Goal: Task Accomplishment & Management: Manage account settings

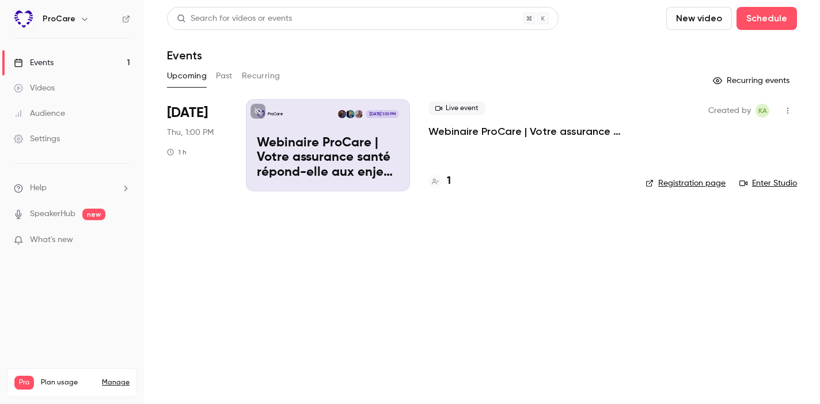
click at [362, 141] on p "Webinaire ProCare | Votre assurance santé répond-elle aux enjeux RH ?" at bounding box center [328, 158] width 142 height 44
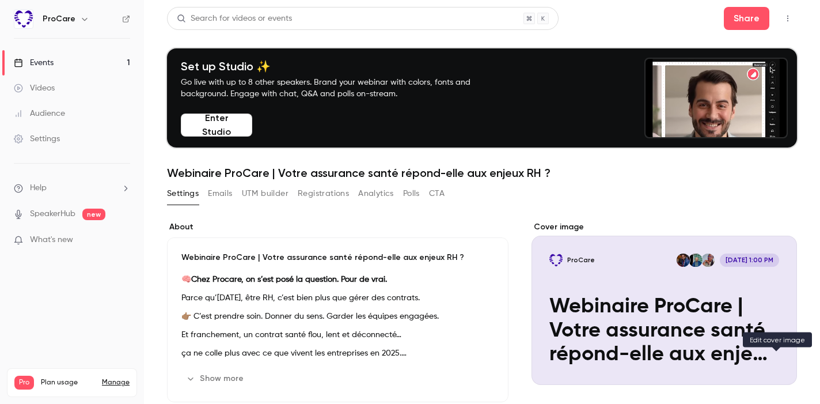
click at [774, 366] on icon "Cover image" at bounding box center [776, 363] width 13 height 9
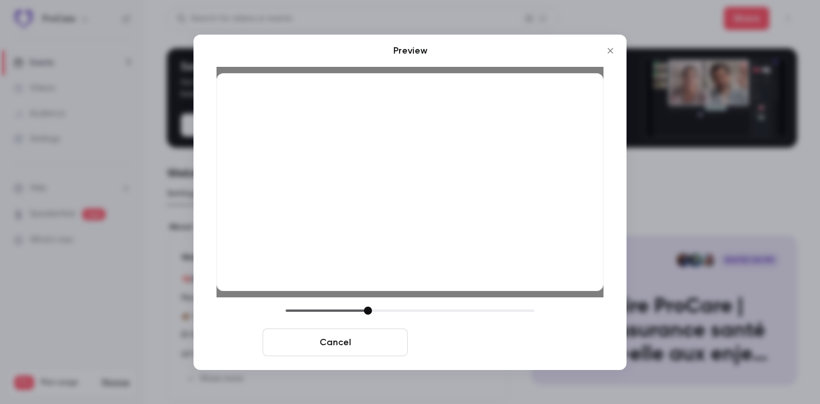
click at [502, 340] on button "Save cover" at bounding box center [484, 342] width 145 height 28
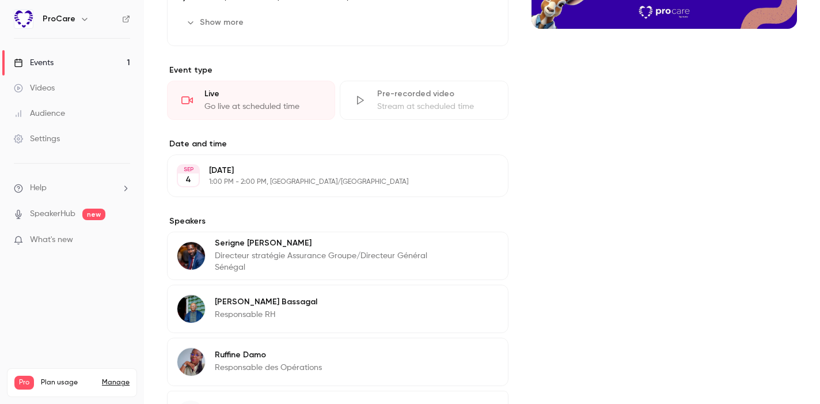
scroll to position [377, 0]
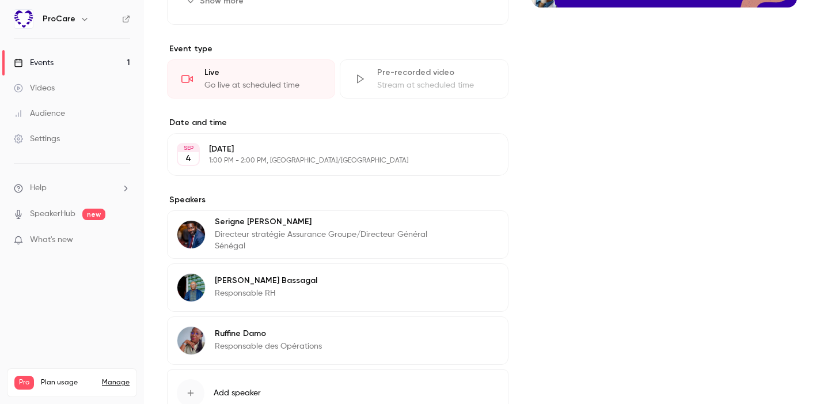
click at [468, 279] on icon "button" at bounding box center [465, 281] width 7 height 7
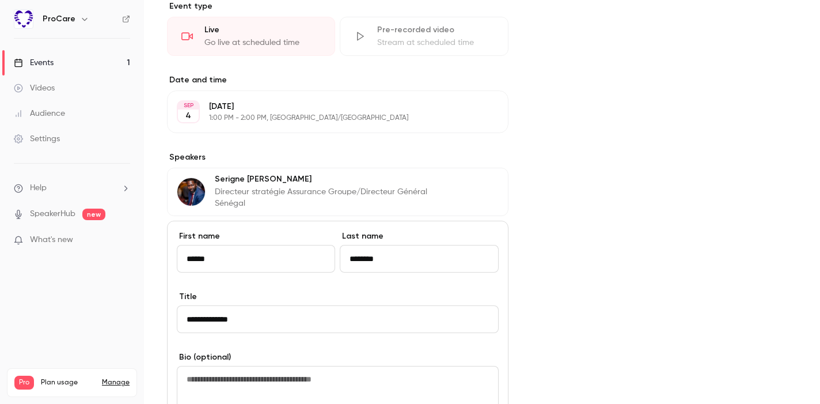
scroll to position [420, 0]
click at [536, 223] on div "Cover image" at bounding box center [663, 248] width 265 height 894
click at [557, 241] on div "Cover image" at bounding box center [663, 248] width 265 height 894
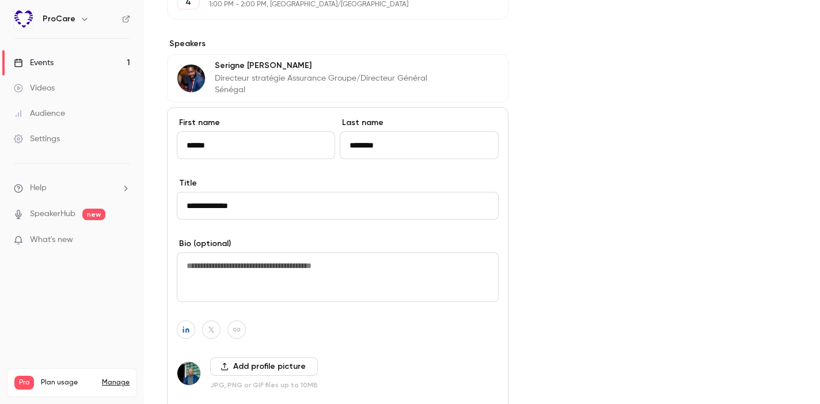
scroll to position [566, 0]
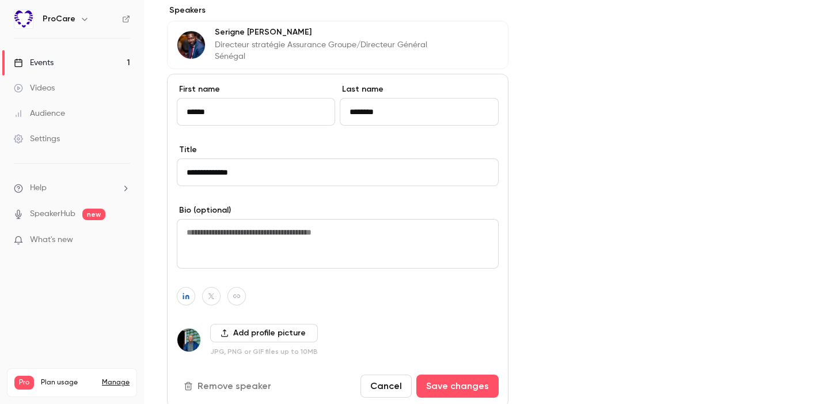
click at [598, 149] on div "Cover image" at bounding box center [663, 102] width 265 height 894
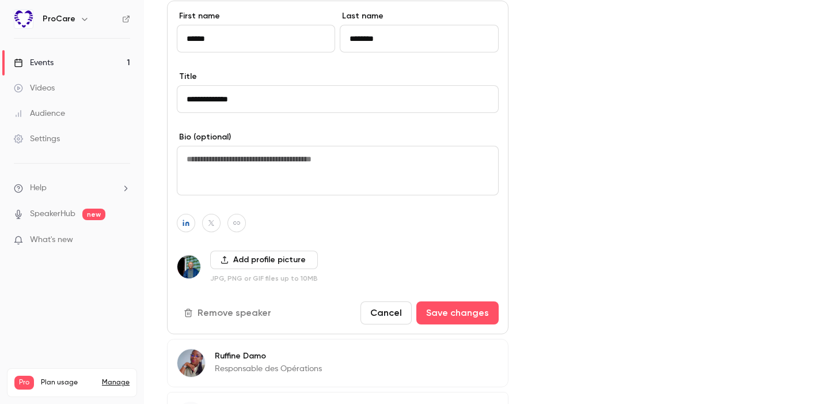
scroll to position [639, 0]
click at [247, 317] on button "Remove speaker" at bounding box center [229, 313] width 104 height 23
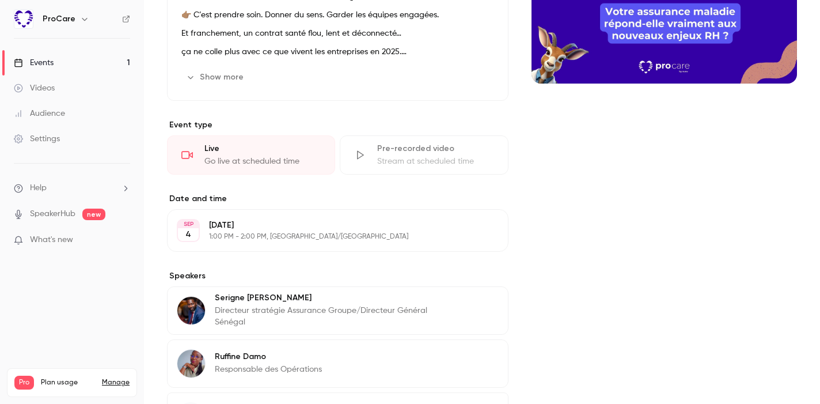
scroll to position [408, 0]
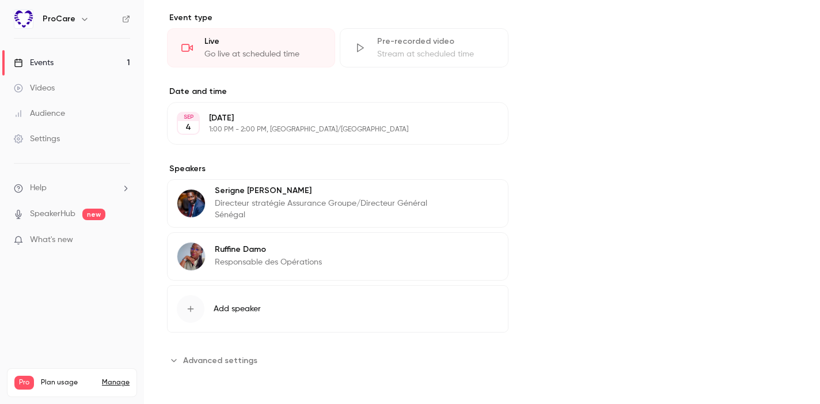
click at [476, 253] on button "Edit" at bounding box center [478, 251] width 42 height 18
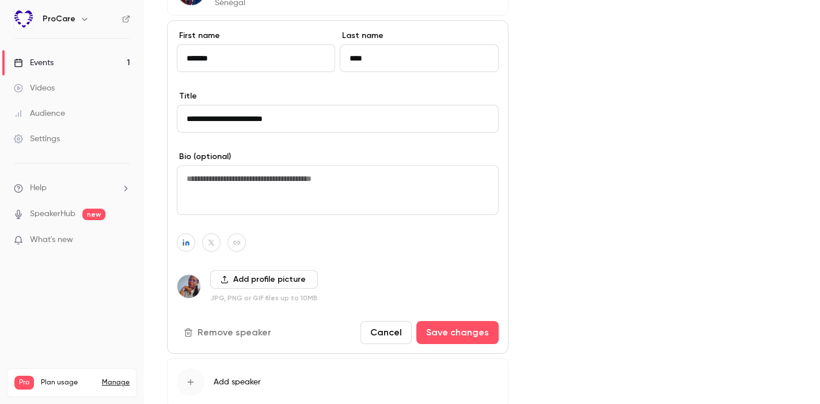
scroll to position [620, 0]
click at [238, 326] on button "Remove speaker" at bounding box center [229, 332] width 104 height 23
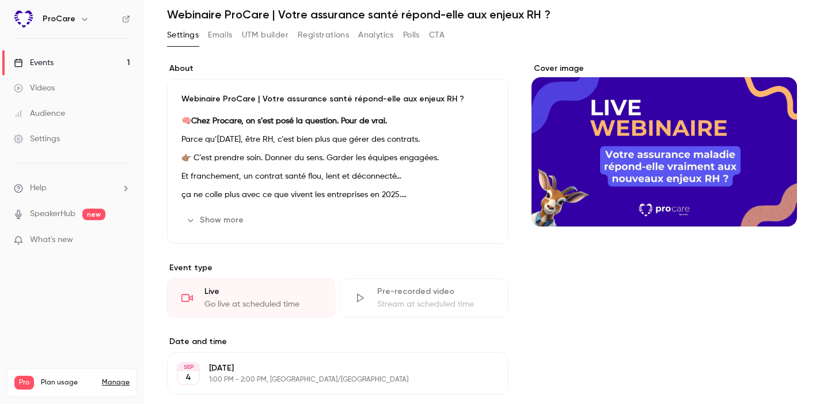
scroll to position [157, 0]
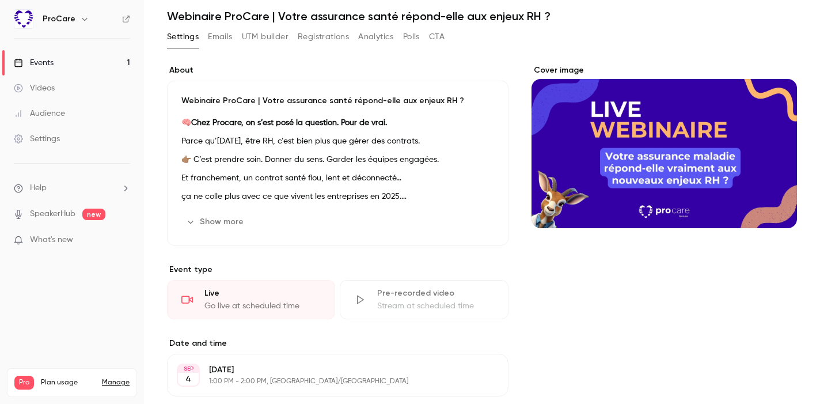
click at [216, 220] on button "Show more" at bounding box center [215, 221] width 69 height 18
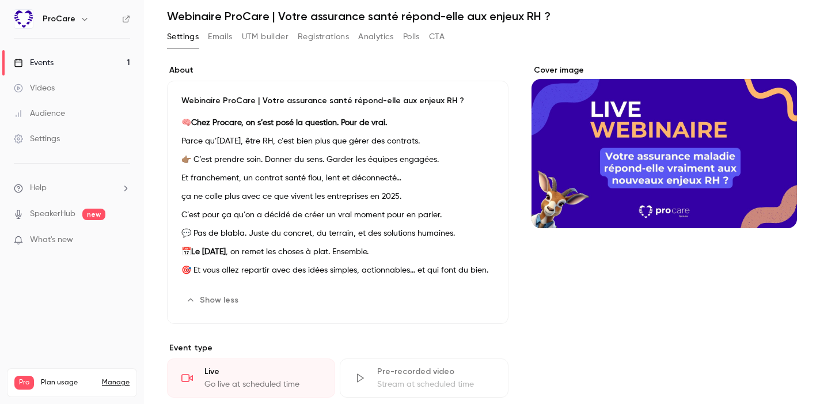
click at [330, 100] on p "Webinaire ProCare | Votre assurance santé répond-elle aux enjeux RH ?" at bounding box center [337, 101] width 313 height 12
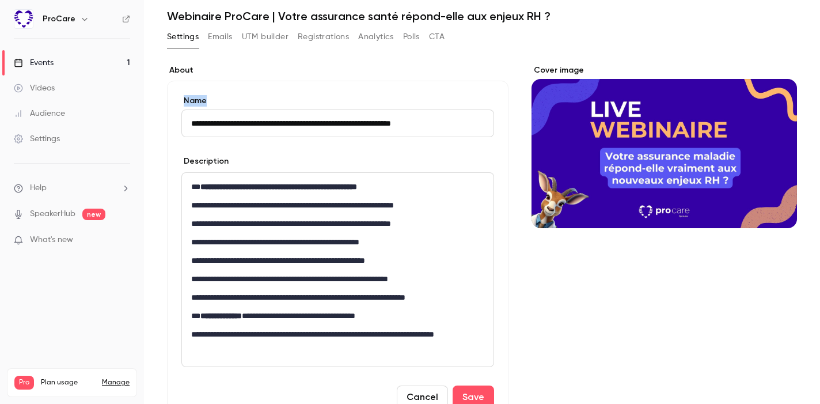
click at [330, 100] on label "Name" at bounding box center [337, 101] width 313 height 12
click at [330, 109] on input "**********" at bounding box center [337, 123] width 313 height 28
click at [336, 123] on input "**********" at bounding box center [337, 123] width 313 height 28
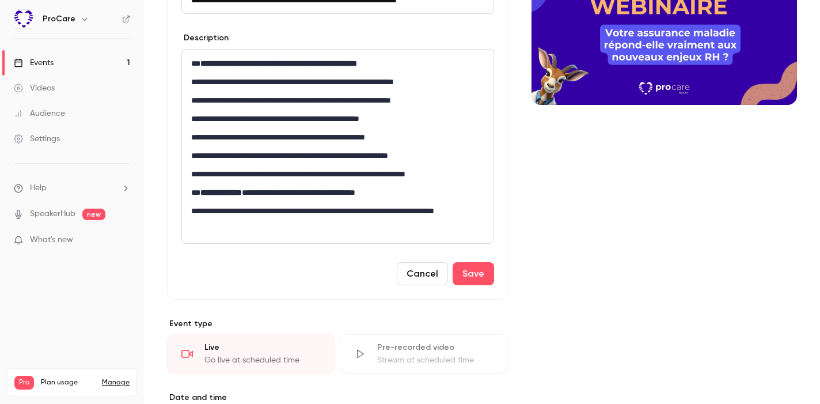
scroll to position [286, 0]
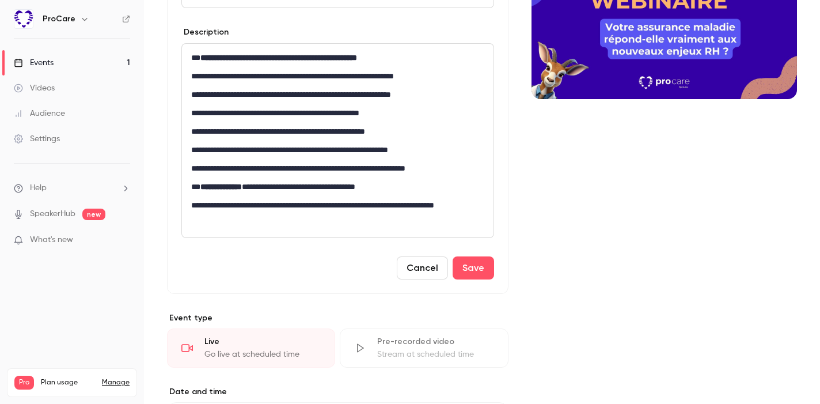
type input "**********"
click at [306, 114] on p "**********" at bounding box center [337, 113] width 293 height 14
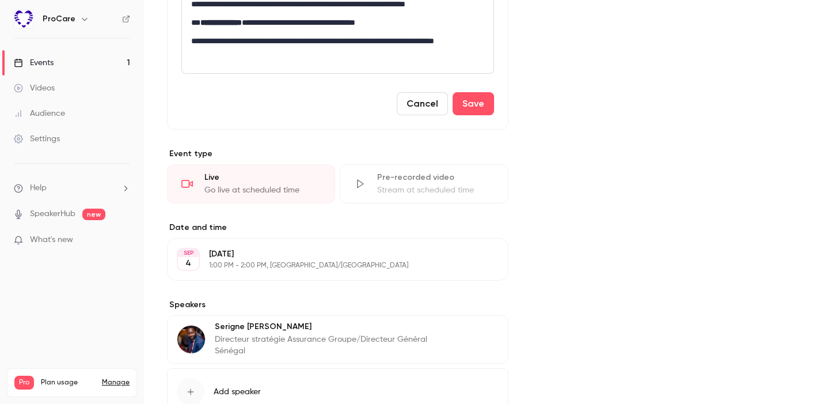
scroll to position [452, 0]
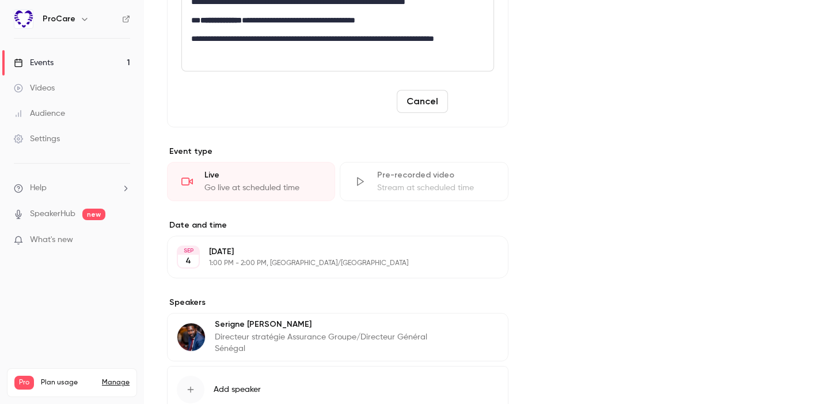
click at [476, 100] on button "Save" at bounding box center [472, 101] width 41 height 23
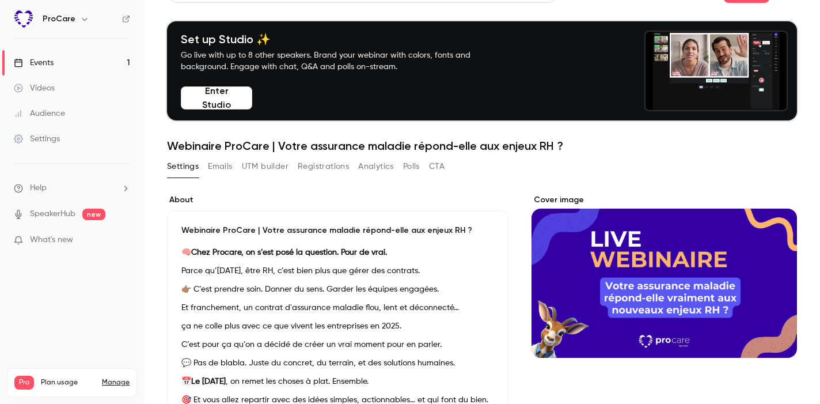
scroll to position [0, 0]
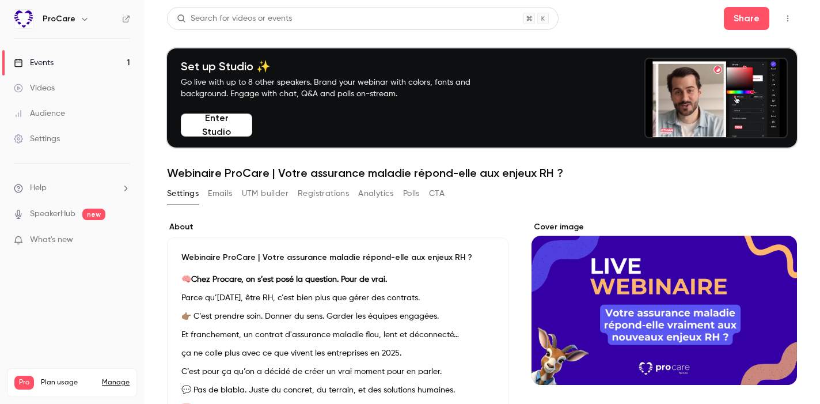
click at [67, 65] on link "Events 1" at bounding box center [72, 62] width 144 height 25
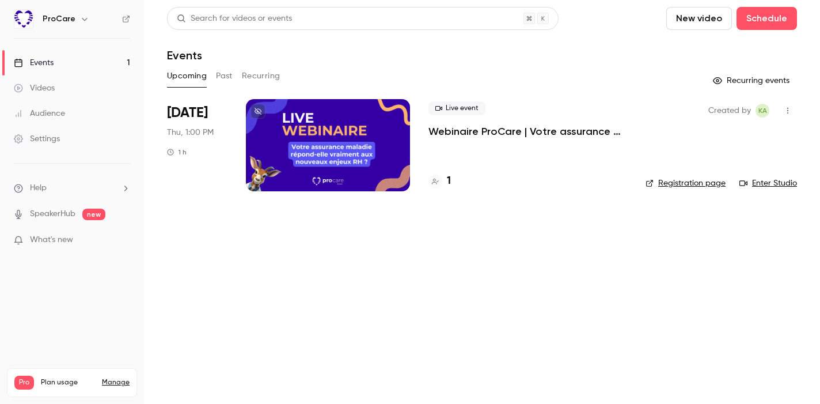
click at [485, 131] on p "Webinaire ProCare | Votre assurance maladie répond-elle aux enjeux RH ?" at bounding box center [527, 131] width 199 height 14
click at [323, 116] on div at bounding box center [328, 145] width 164 height 92
click at [258, 113] on icon at bounding box center [257, 111] width 7 height 7
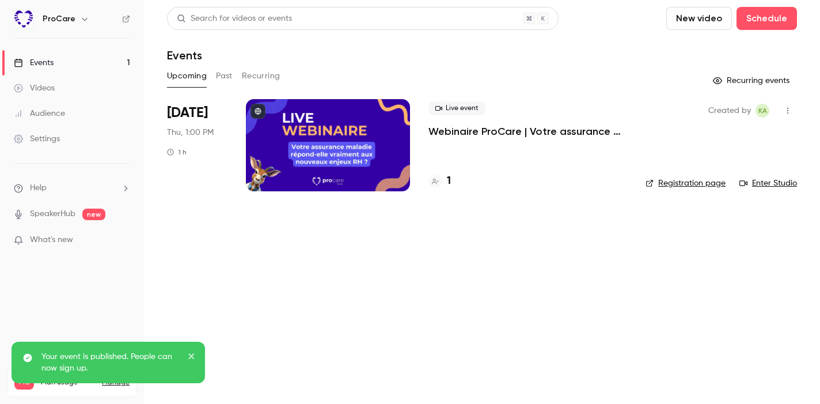
click at [503, 132] on p "Webinaire ProCare | Votre assurance maladie répond-elle aux enjeux RH ?" at bounding box center [527, 131] width 199 height 14
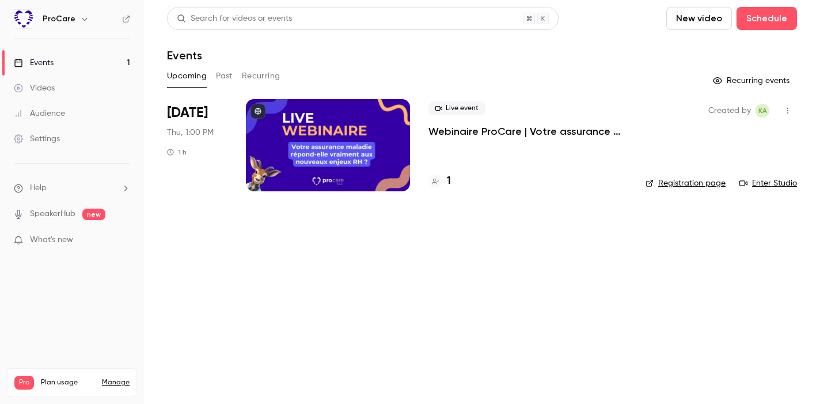
click at [455, 180] on div "1" at bounding box center [527, 181] width 199 height 16
click at [447, 180] on h4 "1" at bounding box center [449, 181] width 4 height 16
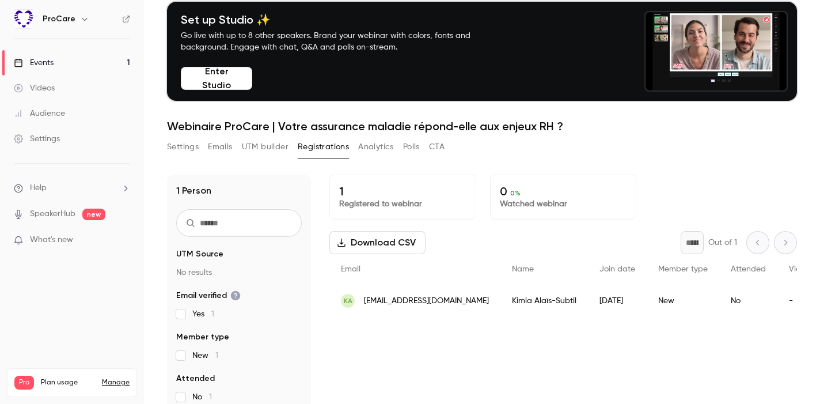
scroll to position [51, 0]
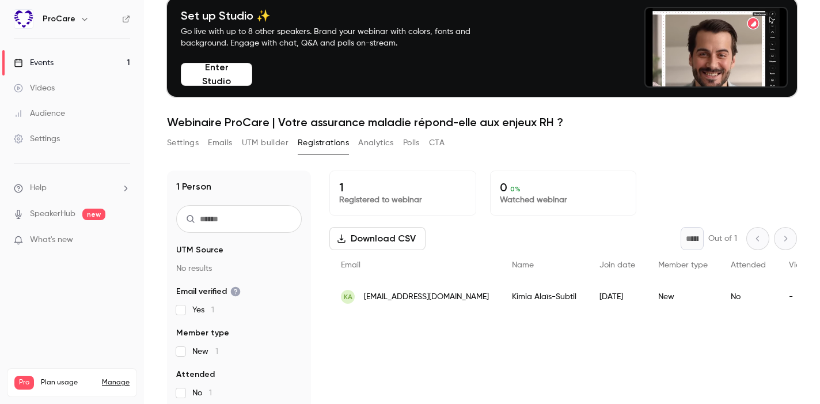
click at [777, 296] on div "-" at bounding box center [799, 296] width 44 height 32
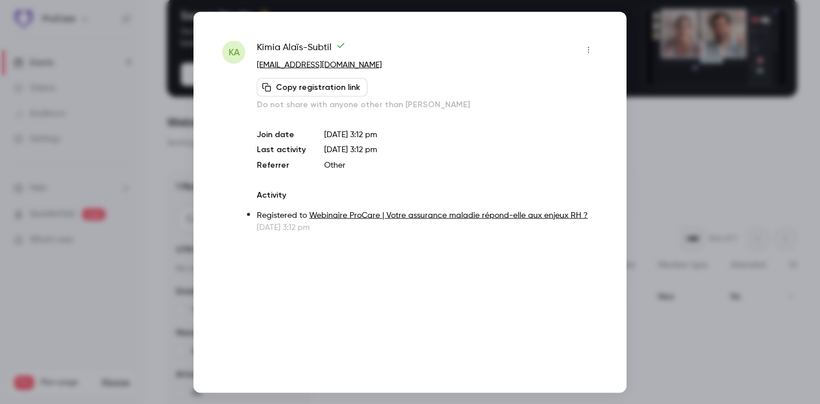
click at [690, 188] on div at bounding box center [410, 202] width 820 height 404
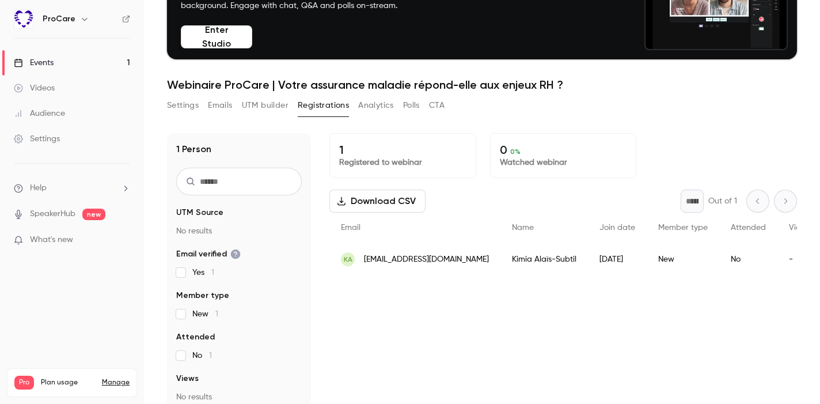
scroll to position [32, 0]
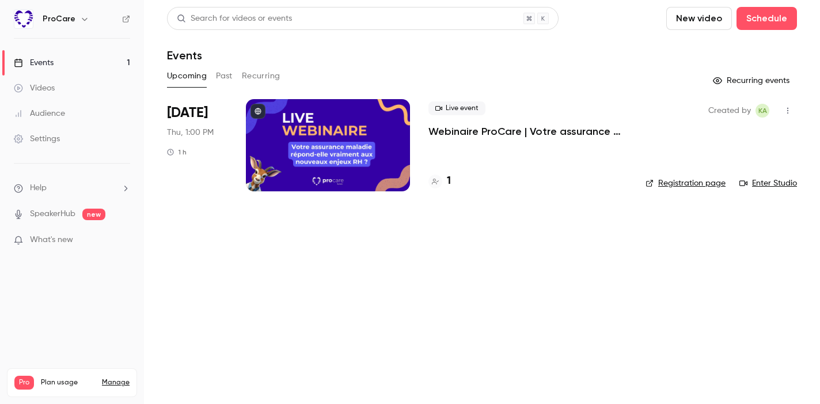
click at [311, 147] on div at bounding box center [328, 145] width 164 height 92
click at [444, 134] on p "Webinaire ProCare | Votre assurance maladie répond-elle aux enjeux RH ?" at bounding box center [527, 131] width 199 height 14
click at [461, 128] on p "Webinaire ProCare | Votre assurance maladie répond-elle aux enjeux RH ?" at bounding box center [527, 131] width 199 height 14
click at [272, 119] on div at bounding box center [328, 145] width 164 height 92
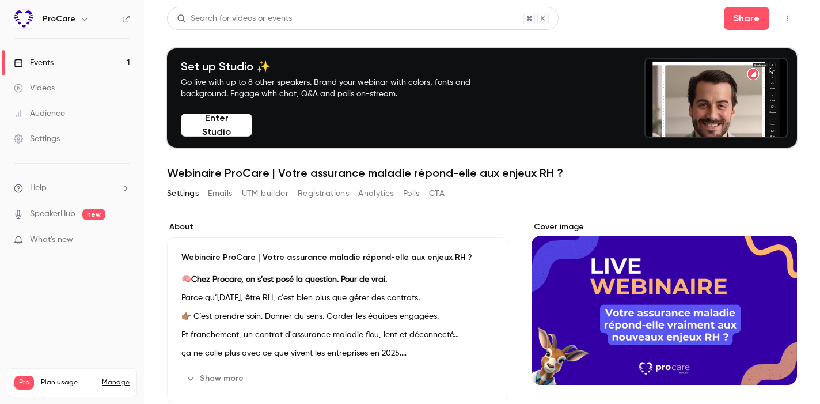
click at [239, 121] on button "Enter Studio" at bounding box center [216, 124] width 71 height 23
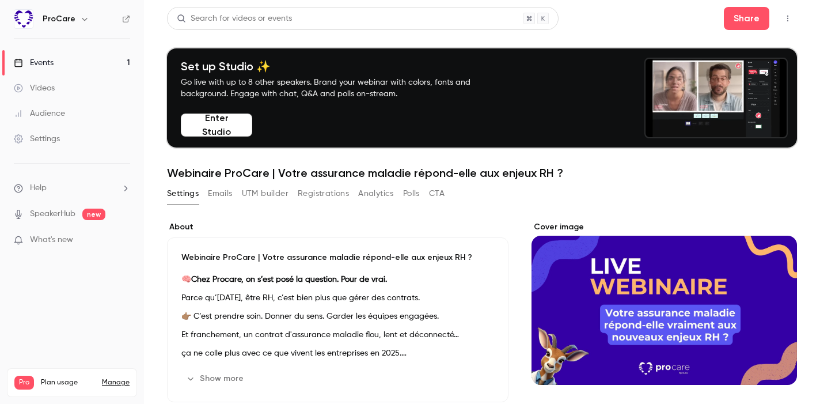
click at [719, 16] on div "Search for videos or events Share" at bounding box center [482, 18] width 630 height 23
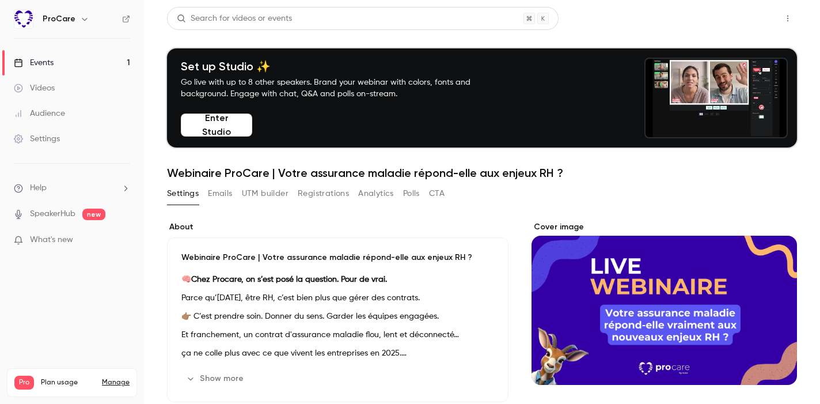
click at [730, 20] on button "Share" at bounding box center [746, 18] width 45 height 23
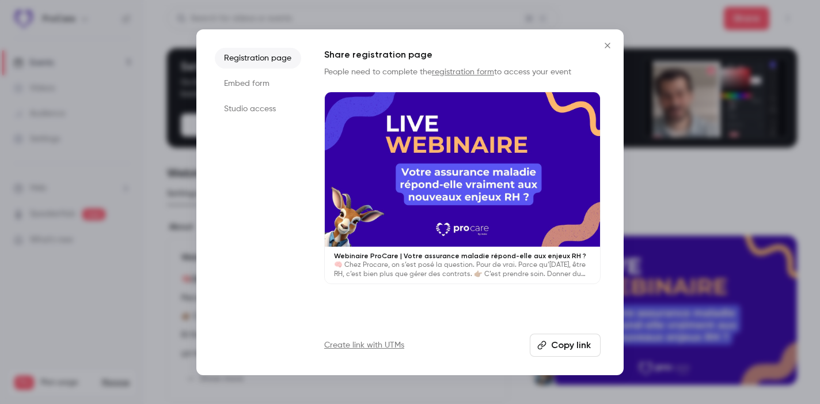
click at [553, 345] on button "Copy link" at bounding box center [565, 344] width 71 height 23
